Goal: Find specific page/section: Find specific page/section

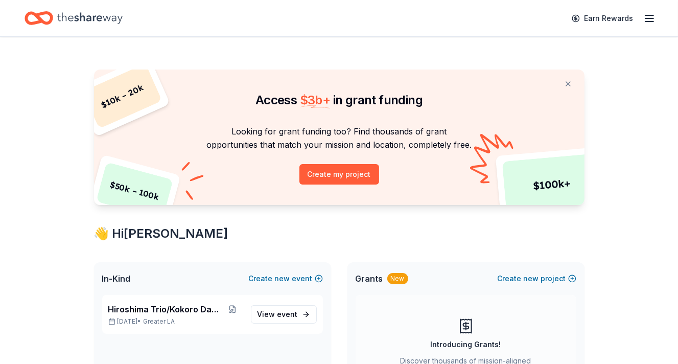
click at [333, 322] on div "In-Kind Create new event [GEOGRAPHIC_DATA] Trio/Kokoro Dance [DATE] • Greater L…" at bounding box center [339, 354] width 490 height 184
click at [83, 17] on icon "Home" at bounding box center [89, 18] width 65 height 21
click at [652, 16] on icon "button" at bounding box center [649, 18] width 12 height 12
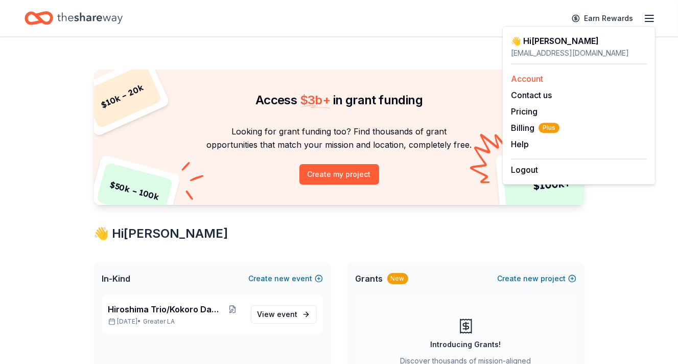
click at [530, 77] on link "Account" at bounding box center [527, 79] width 32 height 10
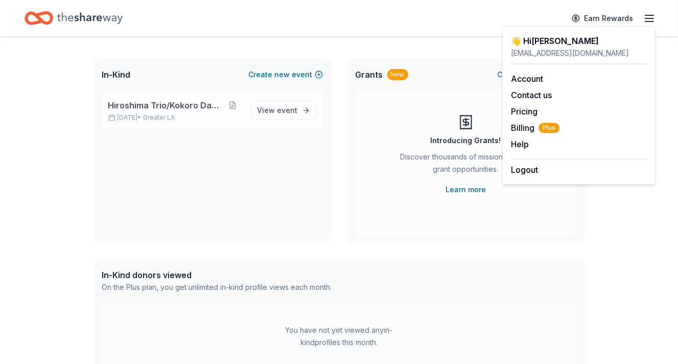
scroll to position [204, 0]
click at [192, 106] on span "Hiroshima Trio/Kokoro Dance" at bounding box center [165, 105] width 114 height 12
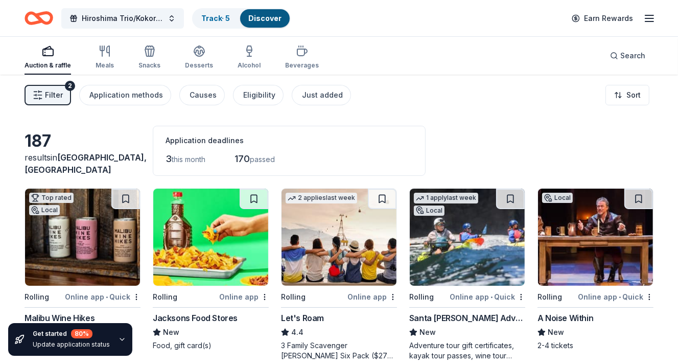
click at [646, 19] on icon "button" at bounding box center [649, 18] width 12 height 12
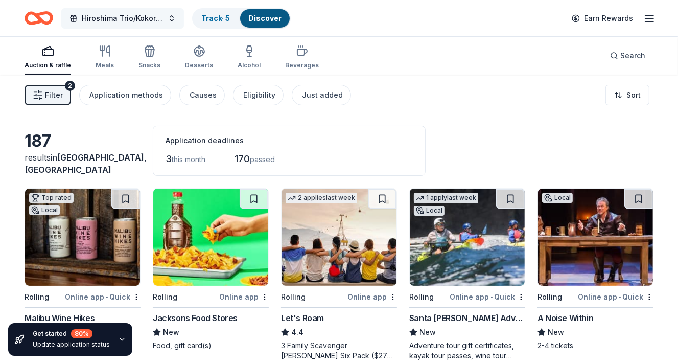
click at [174, 19] on button "Hiroshima Trio/Kokoro Dance" at bounding box center [122, 18] width 123 height 20
